Goal: Use online tool/utility: Use online tool/utility

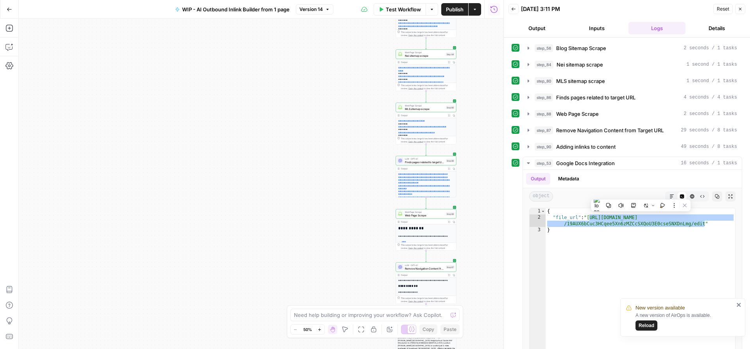
click at [399, 11] on span "Test Workflow" at bounding box center [403, 9] width 35 height 8
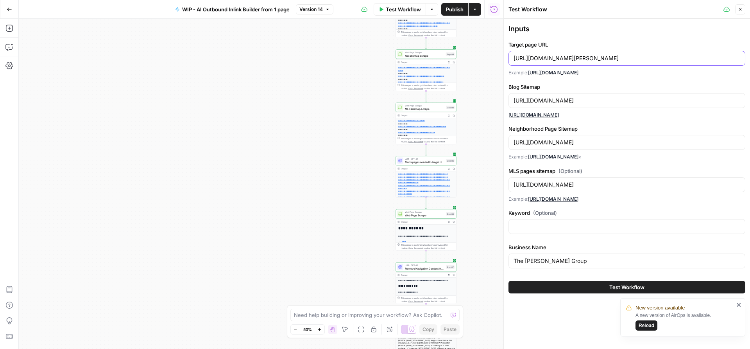
drag, startPoint x: 681, startPoint y: 58, endPoint x: 508, endPoint y: 58, distance: 173.2
click at [508, 58] on div "Inputs Target page URL [URL][DOMAIN_NAME][PERSON_NAME] Example: [URL][DOMAIN_NA…" at bounding box center [627, 158] width 246 height 279
paste input "[DOMAIN_NAME][URL]"
click at [582, 56] on input "[URL][DOMAIN_NAME]" at bounding box center [627, 58] width 227 height 8
drag, startPoint x: 597, startPoint y: 60, endPoint x: 493, endPoint y: 60, distance: 104.4
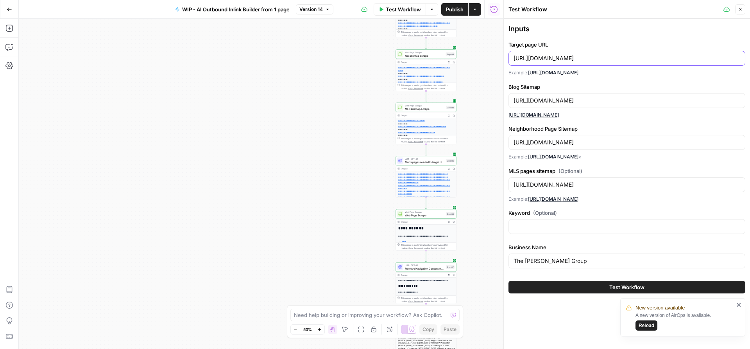
click at [493, 60] on body "**********" at bounding box center [375, 174] width 750 height 349
click at [596, 61] on input "[URL][DOMAIN_NAME]" at bounding box center [627, 58] width 227 height 8
drag, startPoint x: 596, startPoint y: 59, endPoint x: 513, endPoint y: 57, distance: 82.9
click at [514, 57] on input "[URL][DOMAIN_NAME]" at bounding box center [627, 58] width 227 height 8
type input "[URL][DOMAIN_NAME]"
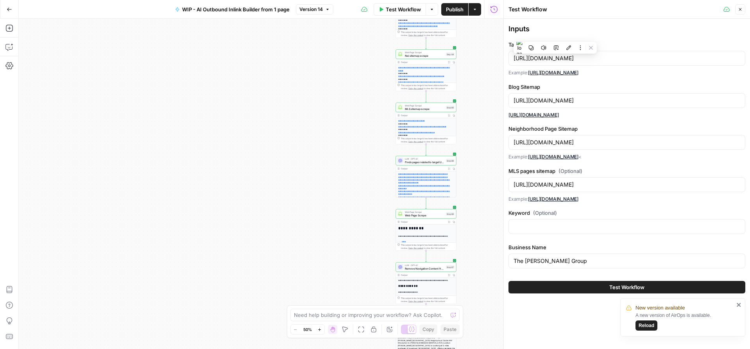
click at [615, 106] on div "[URL][DOMAIN_NAME]" at bounding box center [627, 100] width 237 height 15
click at [594, 101] on input "[URL][DOMAIN_NAME]" at bounding box center [627, 101] width 227 height 8
drag, startPoint x: 592, startPoint y: 101, endPoint x: 513, endPoint y: 101, distance: 79.0
click at [513, 101] on div "[URL][DOMAIN_NAME]" at bounding box center [627, 100] width 237 height 15
paste input "themacdonaldteam"
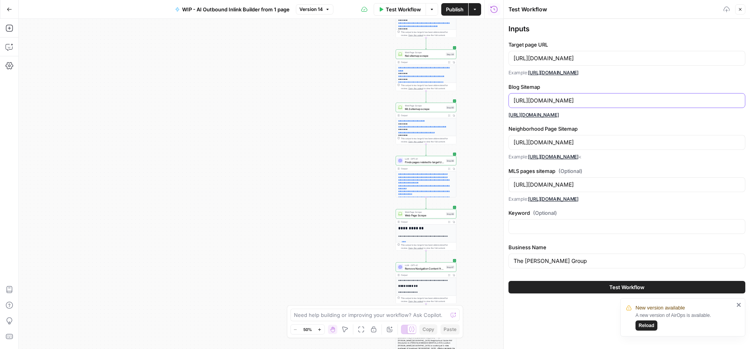
type input "[URL][DOMAIN_NAME]"
click at [592, 143] on input "[URL][DOMAIN_NAME]" at bounding box center [627, 142] width 227 height 8
drag, startPoint x: 592, startPoint y: 142, endPoint x: 511, endPoint y: 140, distance: 80.6
click at [511, 140] on div "[URL][DOMAIN_NAME]" at bounding box center [627, 142] width 237 height 15
paste input "themacdonaldteam"
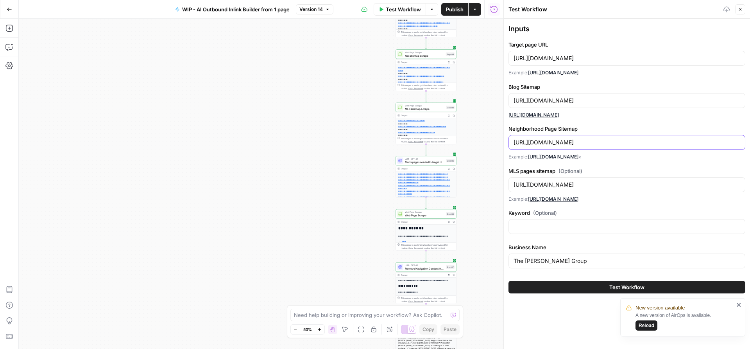
type input "[URL][DOMAIN_NAME]"
click at [575, 179] on div "[URL][DOMAIN_NAME]" at bounding box center [627, 184] width 237 height 15
drag, startPoint x: 592, startPoint y: 185, endPoint x: 514, endPoint y: 184, distance: 78.6
click at [514, 184] on input "[URL][DOMAIN_NAME]" at bounding box center [627, 185] width 227 height 8
paste input "themacdonaldteam"
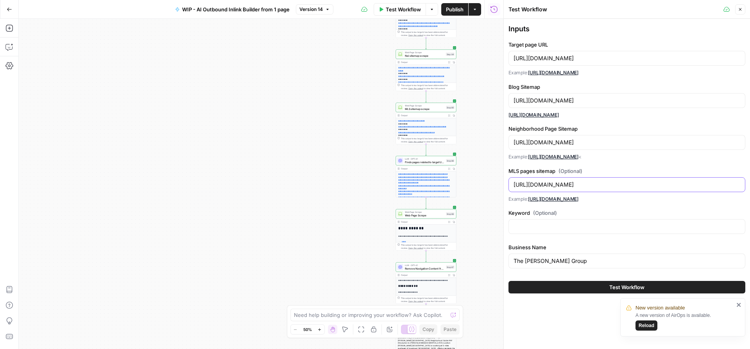
type input "[URL][DOMAIN_NAME]"
drag, startPoint x: 574, startPoint y: 261, endPoint x: 507, endPoint y: 255, distance: 67.1
click at [507, 255] on div "Test Workflow Close Inputs Target page URL [URL][DOMAIN_NAME] Example: [URL][DO…" at bounding box center [627, 174] width 247 height 349
click at [515, 261] on input "[PERSON_NAME] Team" at bounding box center [627, 261] width 227 height 8
type input "The [PERSON_NAME] Team"
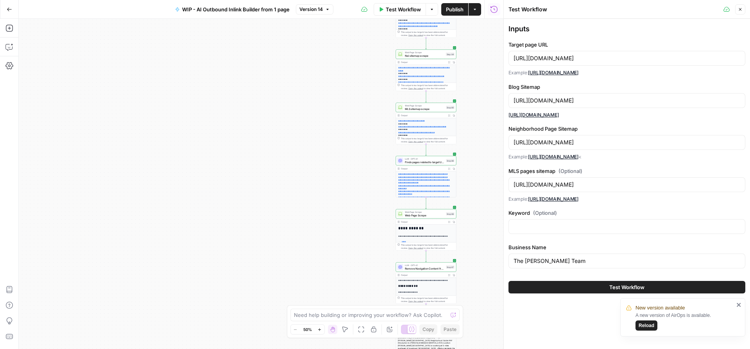
click at [566, 289] on button "Test Workflow" at bounding box center [627, 287] width 237 height 13
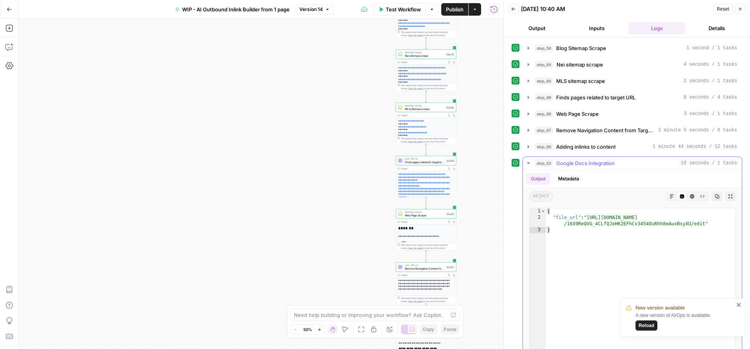
type textarea "**********"
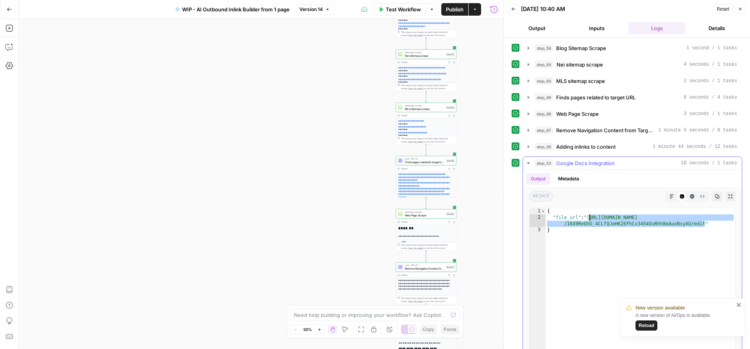
drag, startPoint x: 705, startPoint y: 222, endPoint x: 590, endPoint y: 215, distance: 114.8
click at [590, 215] on div "{ "file_url" : "[URL][DOMAIN_NAME] /16X9ReQVG_4CLfQJeHK2EFhCv3454OuRhh8eAuxBsyX…" at bounding box center [641, 291] width 190 height 166
click at [395, 9] on span "Test Workflow" at bounding box center [403, 9] width 35 height 8
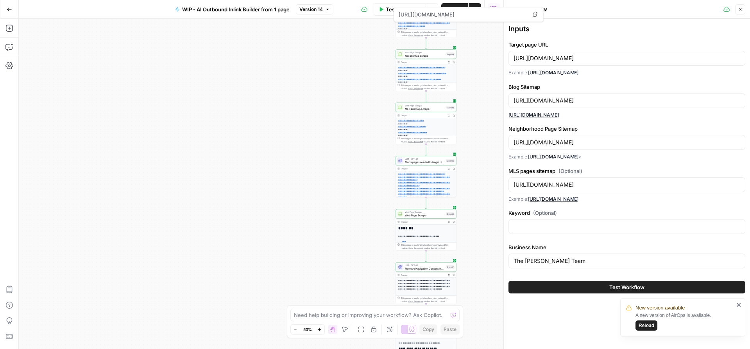
click at [373, 21] on div "**********" at bounding box center [261, 184] width 485 height 330
click at [386, 13] on span "Test Workflow" at bounding box center [403, 9] width 35 height 8
drag, startPoint x: 677, startPoint y: 60, endPoint x: 497, endPoint y: 60, distance: 180.2
click at [497, 61] on body "**********" at bounding box center [375, 174] width 750 height 349
drag, startPoint x: 674, startPoint y: 58, endPoint x: 513, endPoint y: 57, distance: 160.3
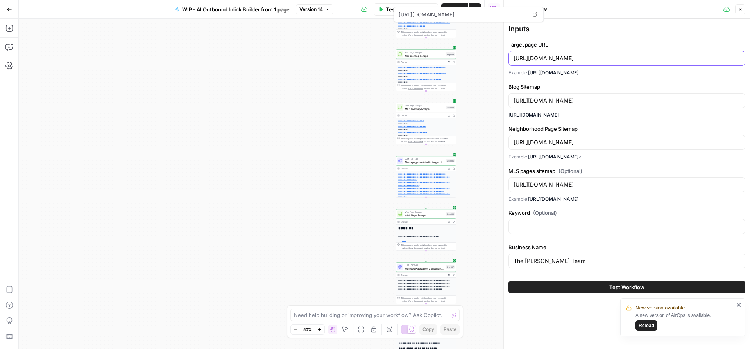
click at [514, 57] on input "[URL][DOMAIN_NAME]" at bounding box center [627, 58] width 227 height 8
paste input "[DOMAIN_NAME][URL]"
type input "[URL][DOMAIN_NAME]"
click at [578, 66] on div "Target page URL [URL][DOMAIN_NAME] Example: [URL][DOMAIN_NAME]" at bounding box center [627, 59] width 237 height 36
drag, startPoint x: 606, startPoint y: 58, endPoint x: 492, endPoint y: 58, distance: 113.4
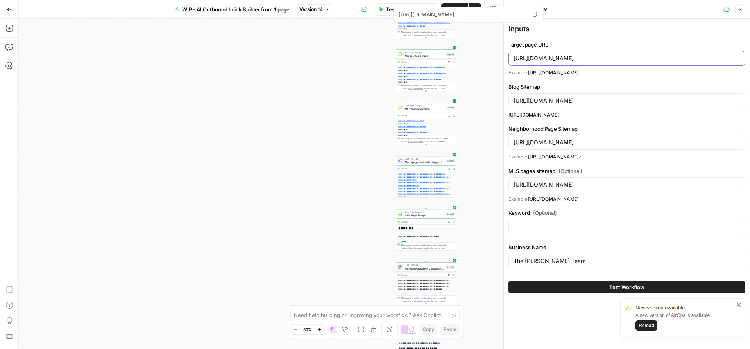
click at [492, 58] on body "**********" at bounding box center [375, 174] width 750 height 349
click at [584, 58] on input "[URL][DOMAIN_NAME]" at bounding box center [627, 58] width 227 height 8
drag, startPoint x: 606, startPoint y: 57, endPoint x: 515, endPoint y: 57, distance: 91.9
click at [515, 57] on input "[URL][DOMAIN_NAME]" at bounding box center [627, 58] width 227 height 8
click at [600, 99] on input "[URL][DOMAIN_NAME]" at bounding box center [627, 101] width 227 height 8
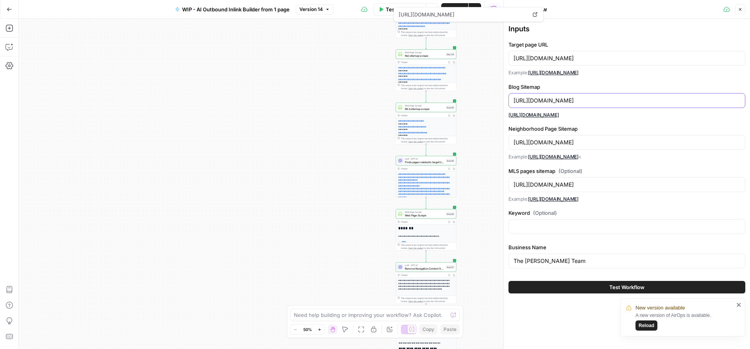
drag, startPoint x: 597, startPoint y: 99, endPoint x: 509, endPoint y: 99, distance: 88.4
click at [509, 100] on div "[URL][DOMAIN_NAME]" at bounding box center [627, 100] width 237 height 15
paste input "coastalcollectivegroup"
type input "[URL][DOMAIN_NAME]"
click at [594, 140] on input "[URL][DOMAIN_NAME]" at bounding box center [627, 142] width 227 height 8
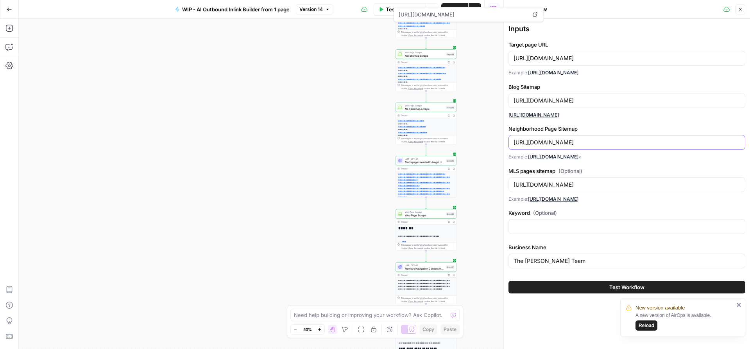
drag, startPoint x: 597, startPoint y: 140, endPoint x: 505, endPoint y: 141, distance: 91.5
click at [505, 141] on div "Test Workflow Close Inputs Target page URL [URL][DOMAIN_NAME] Example: [URL][DO…" at bounding box center [627, 174] width 247 height 349
paste input "coastalcollectivegroup"
type input "[URL][DOMAIN_NAME]"
drag, startPoint x: 579, startPoint y: 260, endPoint x: 507, endPoint y: 255, distance: 72.5
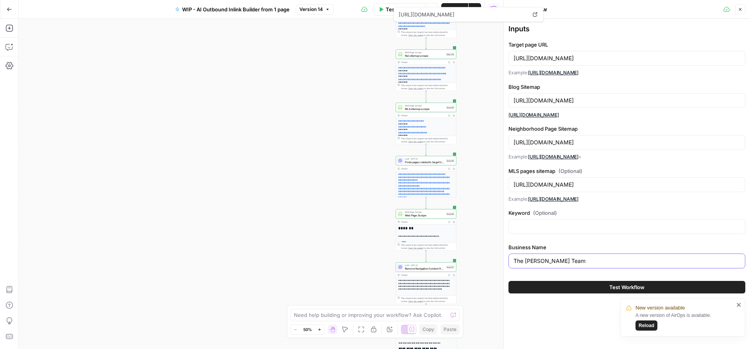
click at [507, 255] on div "Test Workflow Close Inputs Target page URL [URL][DOMAIN_NAME] Example: [URL][DO…" at bounding box center [627, 174] width 247 height 349
type input "Coastal Collective"
click at [596, 286] on button "Test Workflow" at bounding box center [627, 287] width 237 height 13
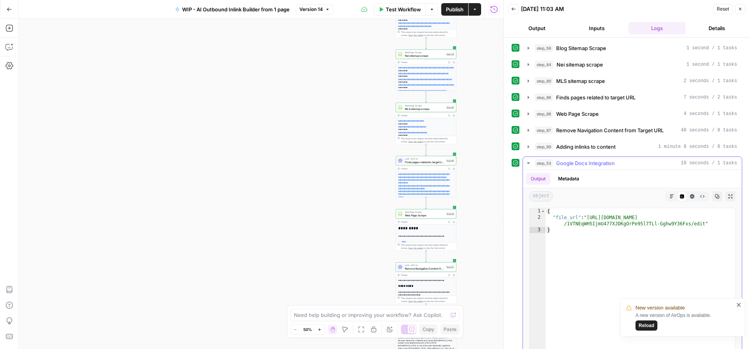
type textarea "**********"
click at [701, 220] on div "{ "file_url" : "[URL][DOMAIN_NAME] /1VTNEqWH5IjmU477XJDKgOrPe95l7TLl-Gghw9Y36Fx…" at bounding box center [641, 291] width 190 height 166
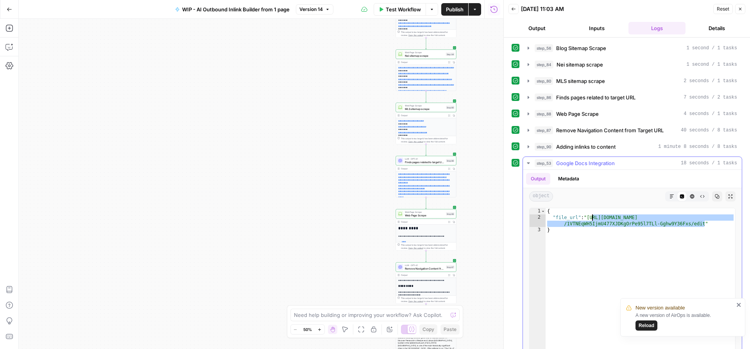
drag, startPoint x: 705, startPoint y: 223, endPoint x: 590, endPoint y: 216, distance: 114.8
click at [590, 216] on div "{ "file_url" : "[URL][DOMAIN_NAME] /1VTNEqWH5IjmU477XJDKgOrPe95l7TLl-Gghw9Y36Fx…" at bounding box center [641, 291] width 190 height 166
click at [387, 7] on span "Test Workflow" at bounding box center [403, 9] width 35 height 8
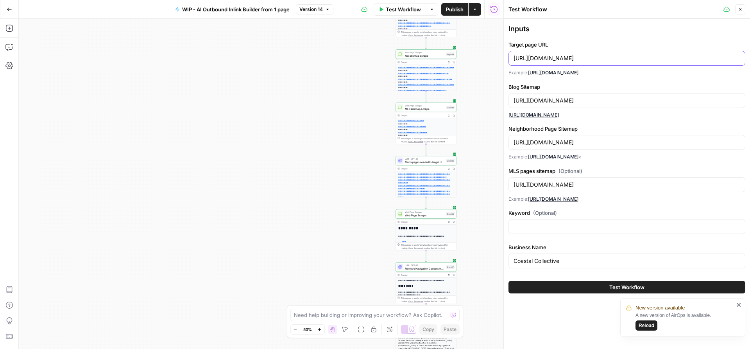
drag, startPoint x: 687, startPoint y: 56, endPoint x: 506, endPoint y: 61, distance: 180.7
click at [506, 61] on div "Test Workflow Close Inputs Target page URL [URL][DOMAIN_NAME] Example: [URL][DO…" at bounding box center [627, 174] width 247 height 349
paste input "[DOMAIN_NAME][URL]"
type input "[URL][DOMAIN_NAME]"
click at [591, 63] on div "[URL][DOMAIN_NAME]" at bounding box center [627, 58] width 237 height 15
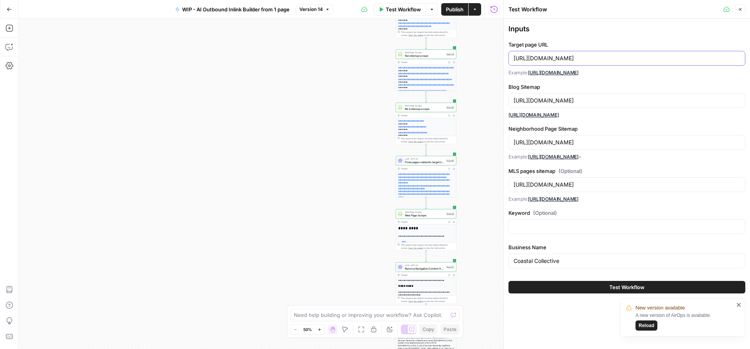
drag, startPoint x: 586, startPoint y: 58, endPoint x: 511, endPoint y: 57, distance: 75.1
click at [511, 57] on div "[URL][DOMAIN_NAME]" at bounding box center [627, 58] width 237 height 15
drag, startPoint x: 606, startPoint y: 100, endPoint x: 500, endPoint y: 100, distance: 106.0
click at [504, 100] on div "Test Workflow Close Inputs Target page URL [URL][DOMAIN_NAME] Example: [URL][DO…" at bounding box center [627, 174] width 247 height 349
paste input "30arealestatefl"
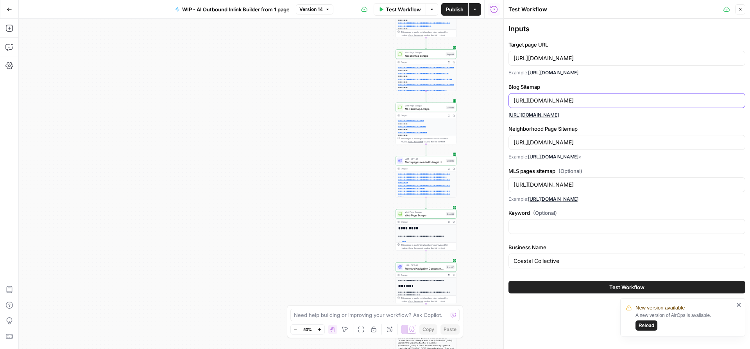
type input "[URL][DOMAIN_NAME]"
drag, startPoint x: 606, startPoint y: 142, endPoint x: 507, endPoint y: 142, distance: 98.1
click at [507, 142] on div "Test Workflow Close Inputs Target page URL [URL][DOMAIN_NAME] Example: [URL][DO…" at bounding box center [627, 174] width 247 height 349
paste input "30arealestatefl"
type input "[URL][DOMAIN_NAME]"
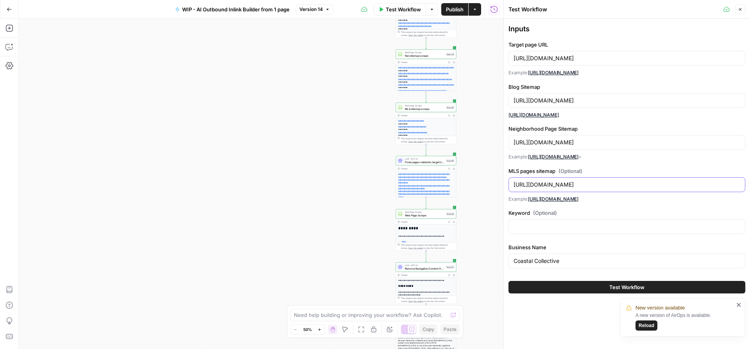
drag, startPoint x: 597, startPoint y: 183, endPoint x: 515, endPoint y: 184, distance: 82.9
click at [515, 184] on input "[URL][DOMAIN_NAME]" at bounding box center [627, 185] width 227 height 8
paste input "30arealestatefl"
type input "[URL][DOMAIN_NAME]"
drag, startPoint x: 577, startPoint y: 258, endPoint x: 500, endPoint y: 258, distance: 77.0
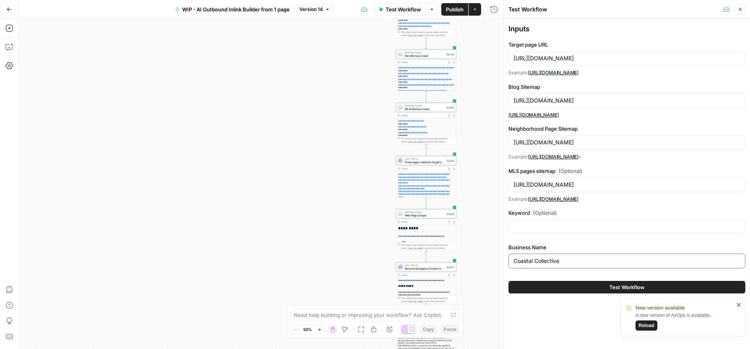
click at [504, 258] on div "Test Workflow Close Inputs Target page URL [URL][DOMAIN_NAME] Example: [URL][DO…" at bounding box center [627, 174] width 247 height 349
click at [560, 261] on input "[PERSON_NAME]" at bounding box center [627, 261] width 227 height 8
drag, startPoint x: 529, startPoint y: 260, endPoint x: 509, endPoint y: 259, distance: 19.2
click at [509, 259] on div "[PERSON_NAME]" at bounding box center [627, 260] width 237 height 15
click at [541, 262] on input "[PERSON_NAME]" at bounding box center [627, 261] width 227 height 8
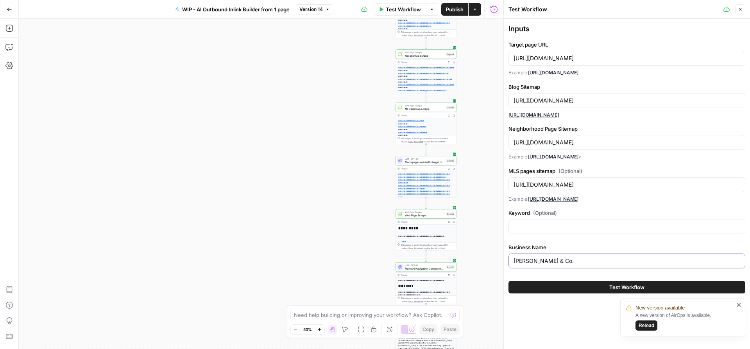
type input "[PERSON_NAME] & Co."
click at [604, 288] on button "Test Workflow" at bounding box center [627, 287] width 237 height 13
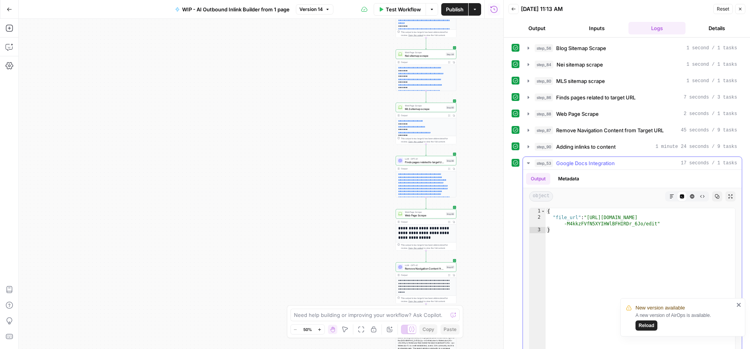
type textarea "**********"
drag, startPoint x: 657, startPoint y: 224, endPoint x: 591, endPoint y: 215, distance: 67.1
click at [591, 215] on div "{ "file_url" : "[URL][DOMAIN_NAME] -M4kkzFVfN5XYIHWlBFHIRDr_6Jo/edit" }" at bounding box center [641, 291] width 190 height 166
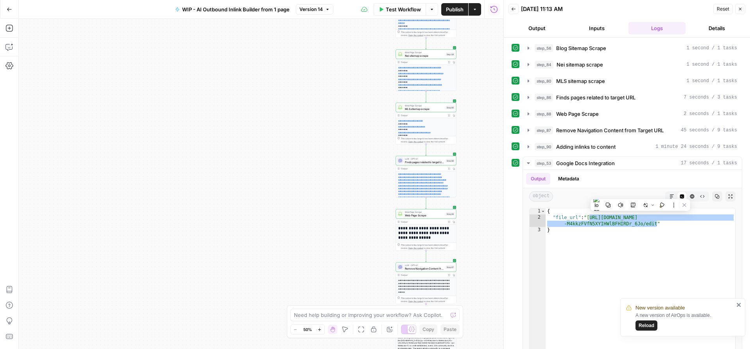
click at [408, 12] on span "Test Workflow" at bounding box center [403, 9] width 35 height 8
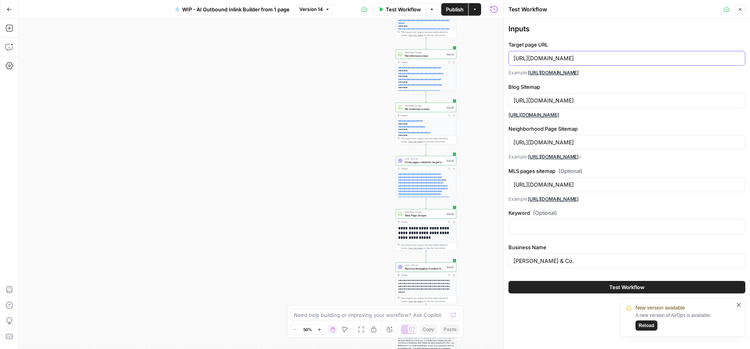
drag, startPoint x: 676, startPoint y: 61, endPoint x: 515, endPoint y: 45, distance: 162.2
click at [515, 45] on div "Target page URL [URL][DOMAIN_NAME] Example: [URL][DOMAIN_NAME]" at bounding box center [627, 59] width 237 height 36
paste input "[DOMAIN_NAME][URL][PERSON_NAME]"
drag, startPoint x: 565, startPoint y: 59, endPoint x: 508, endPoint y: 55, distance: 57.6
click at [507, 55] on div "Test Workflow Close Inputs Target page URL [URL][DOMAIN_NAME][PERSON_NAME] Exam…" at bounding box center [627, 174] width 247 height 349
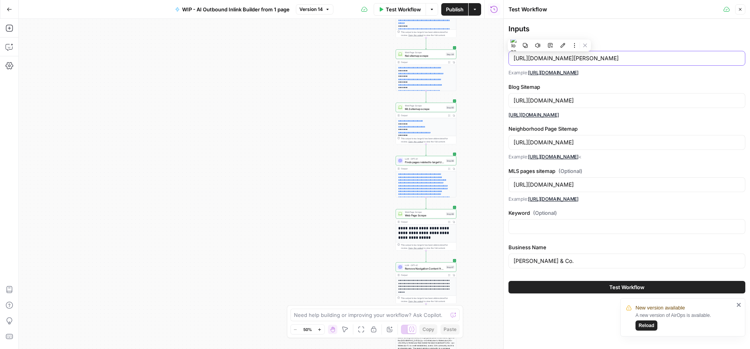
type input "[URL][DOMAIN_NAME][PERSON_NAME]"
drag, startPoint x: 587, startPoint y: 100, endPoint x: 507, endPoint y: 100, distance: 80.2
click at [507, 100] on div "Test Workflow Close Inputs Target page URL [URL][DOMAIN_NAME][PERSON_NAME] Exam…" at bounding box center [627, 174] width 247 height 349
paste input "thedhs"
type input "[URL][DOMAIN_NAME]"
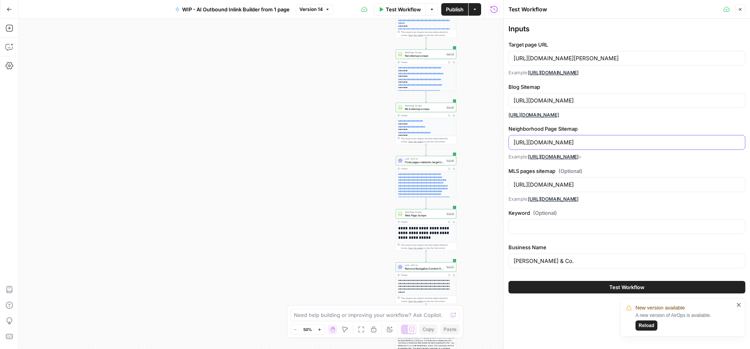
drag, startPoint x: 585, startPoint y: 143, endPoint x: 498, endPoint y: 143, distance: 86.8
click at [498, 143] on body "**********" at bounding box center [375, 174] width 750 height 349
paste input "[URL][DOMAIN_NAME]"
click at [579, 154] on link "[URL][DOMAIN_NAME]" at bounding box center [553, 157] width 50 height 6
click at [588, 140] on input "[URL][DOMAIN_NAME]" at bounding box center [627, 142] width 227 height 8
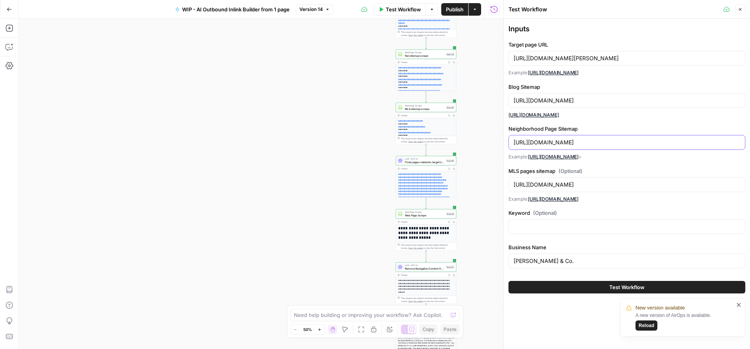
drag, startPoint x: 586, startPoint y: 141, endPoint x: 510, endPoint y: 138, distance: 76.3
click at [510, 138] on div "[URL][DOMAIN_NAME]" at bounding box center [627, 142] width 237 height 15
paste input "thedhs"
type input "[URL][DOMAIN_NAME]"
click at [571, 184] on input "[URL][DOMAIN_NAME]" at bounding box center [627, 185] width 227 height 8
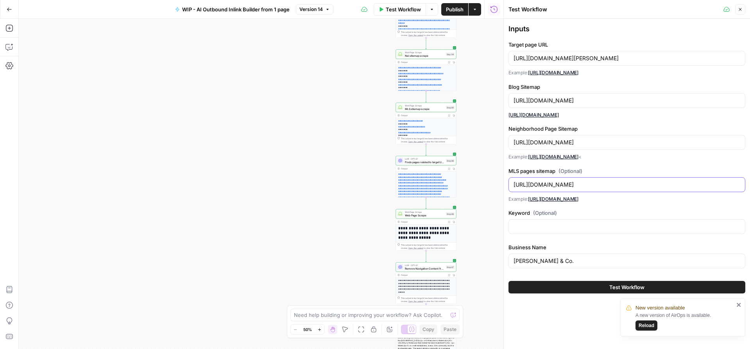
drag, startPoint x: 587, startPoint y: 184, endPoint x: 515, endPoint y: 183, distance: 72.3
click at [515, 183] on input "[URL][DOMAIN_NAME]" at bounding box center [627, 185] width 227 height 8
paste input "thedhs"
type input "[URL][DOMAIN_NAME]"
click at [559, 256] on div "[PERSON_NAME] & Co." at bounding box center [627, 260] width 237 height 15
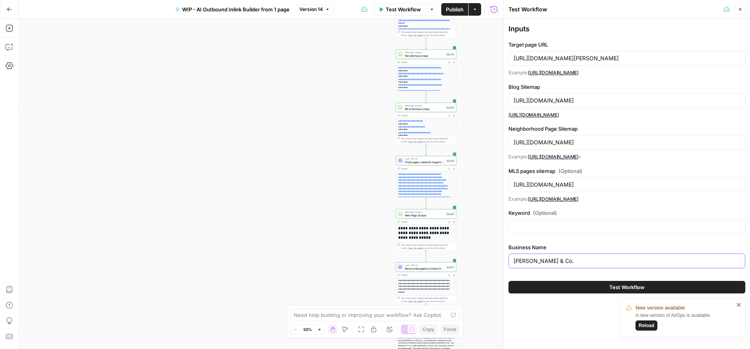
drag, startPoint x: 558, startPoint y: 260, endPoint x: 494, endPoint y: 258, distance: 64.1
click at [494, 259] on body "**********" at bounding box center [375, 174] width 750 height 349
drag, startPoint x: 550, startPoint y: 262, endPoint x: 513, endPoint y: 260, distance: 37.2
click at [514, 260] on input "G" at bounding box center [627, 261] width 227 height 8
type input "[PERSON_NAME]"
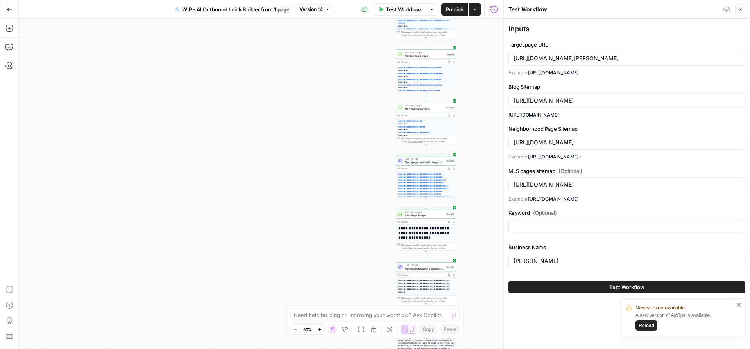
click at [600, 285] on button "Test Workflow" at bounding box center [627, 287] width 237 height 13
